Goal: Task Accomplishment & Management: Manage account settings

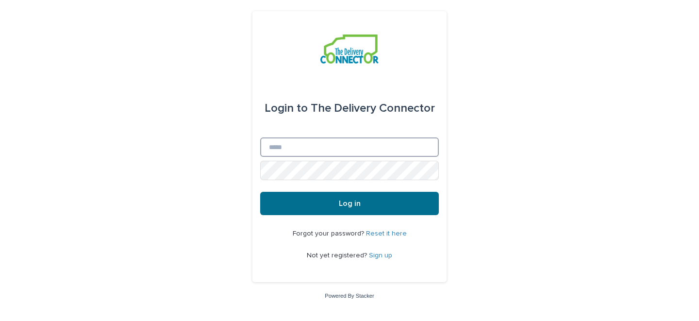
type input "**********"
click at [354, 202] on span "Log in" at bounding box center [350, 204] width 22 height 8
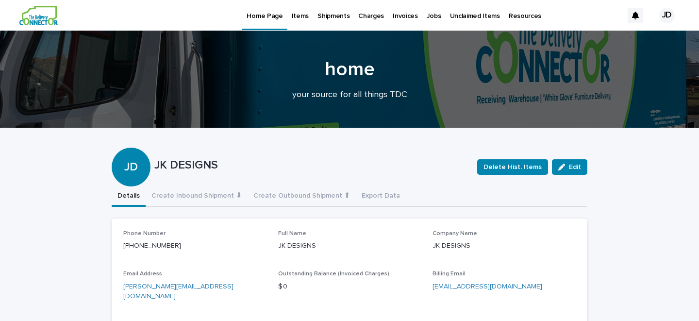
click at [429, 14] on p "Jobs" at bounding box center [434, 10] width 15 height 20
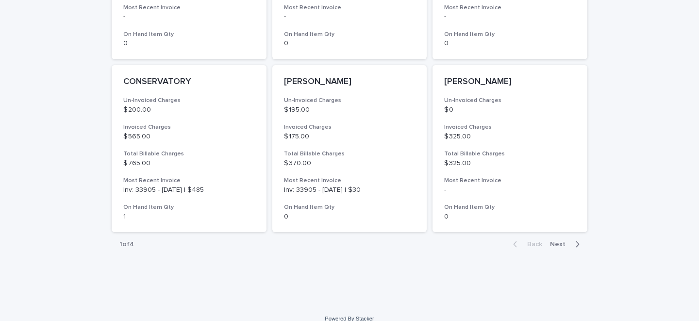
scroll to position [753, 0]
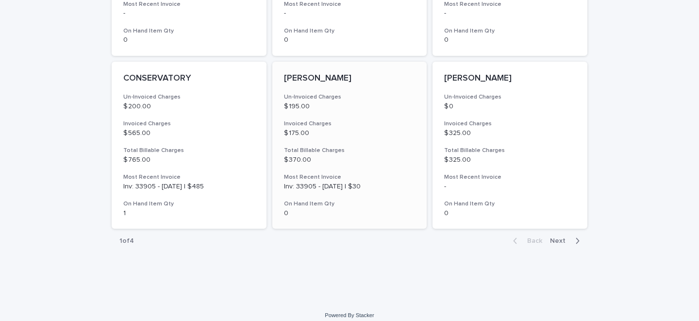
click at [311, 78] on p "[PERSON_NAME]" at bounding box center [350, 78] width 132 height 11
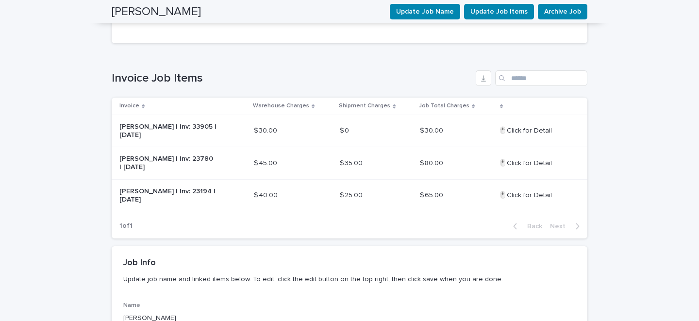
scroll to position [238, 0]
click at [215, 124] on p "DOTSON | Inv: 33905 | August 2025" at bounding box center [167, 130] width 97 height 17
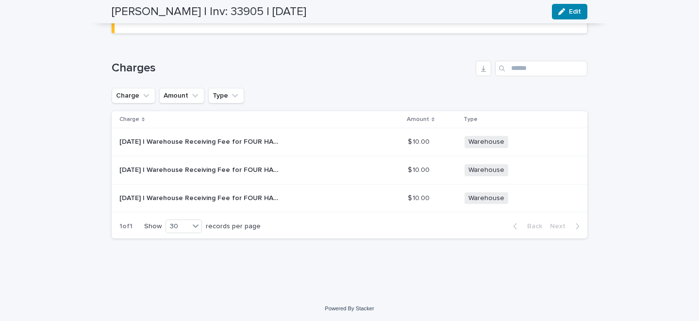
scroll to position [538, 0]
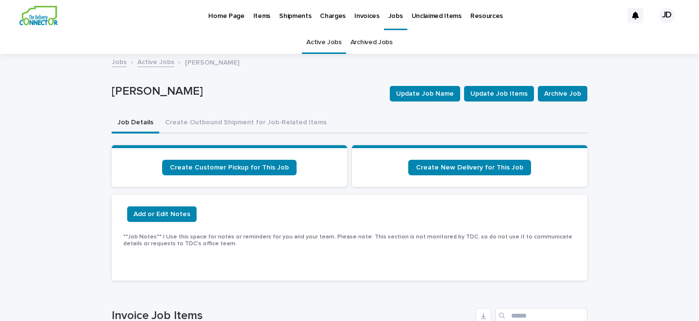
click at [391, 14] on p "Jobs" at bounding box center [395, 10] width 15 height 20
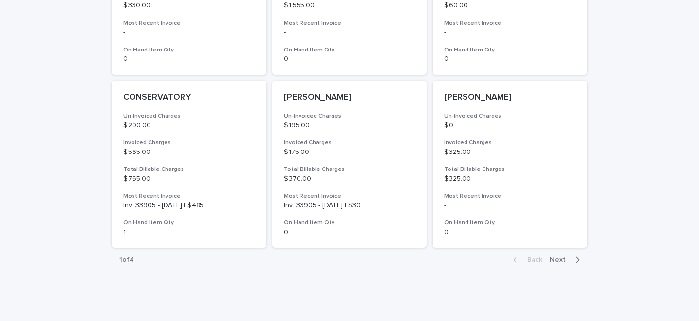
scroll to position [761, 0]
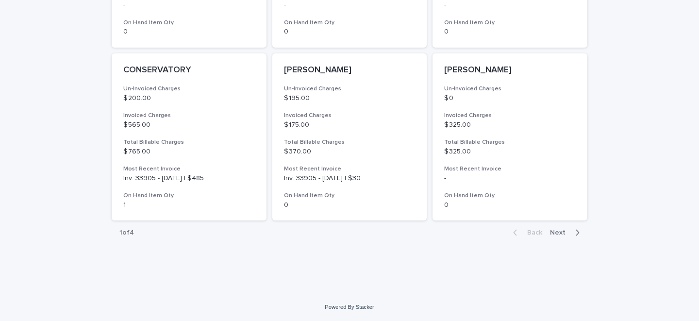
click at [562, 231] on span "Next" at bounding box center [560, 232] width 21 height 7
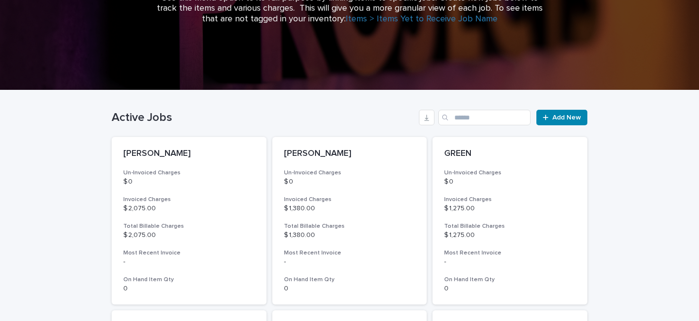
scroll to position [187, 0]
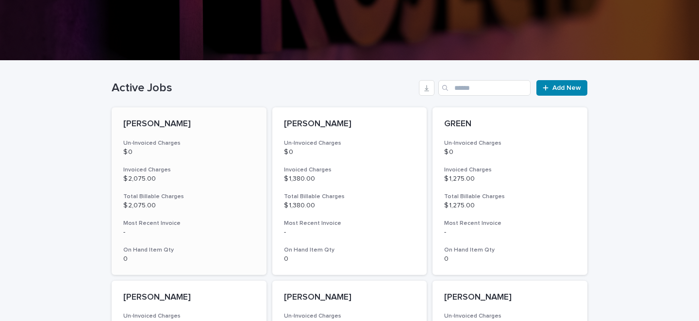
click at [151, 122] on p "[PERSON_NAME]" at bounding box center [189, 124] width 132 height 11
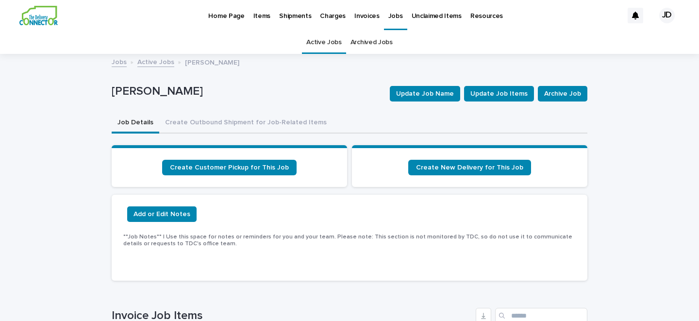
click at [234, 14] on p "Home Page" at bounding box center [226, 10] width 36 height 20
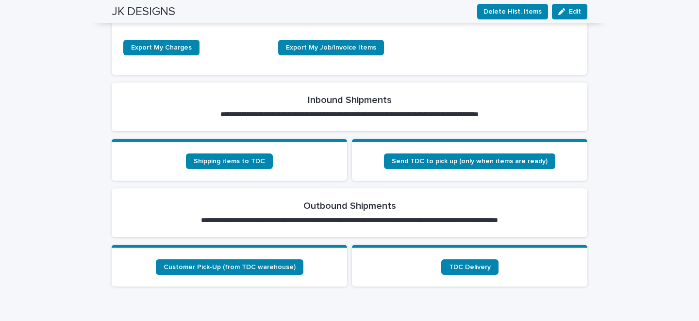
scroll to position [283, 0]
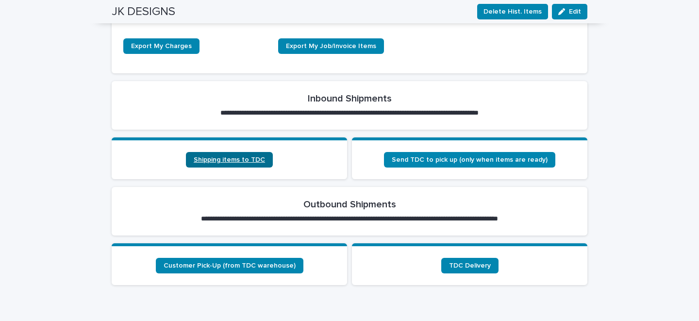
click at [230, 156] on span "Shipping items to TDC" at bounding box center [229, 159] width 71 height 7
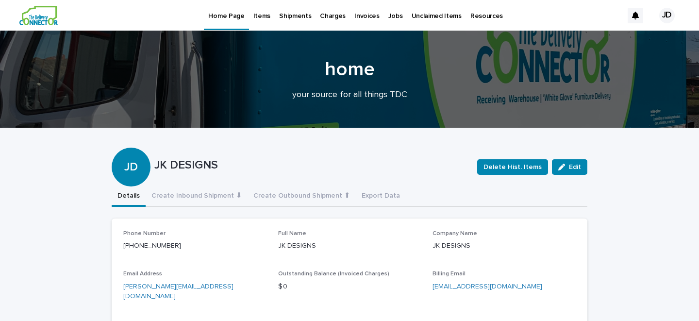
click at [669, 14] on div "JD" at bounding box center [667, 16] width 16 height 16
click at [640, 38] on p "Log Out" at bounding box center [657, 41] width 61 height 17
